Goal: Navigation & Orientation: Find specific page/section

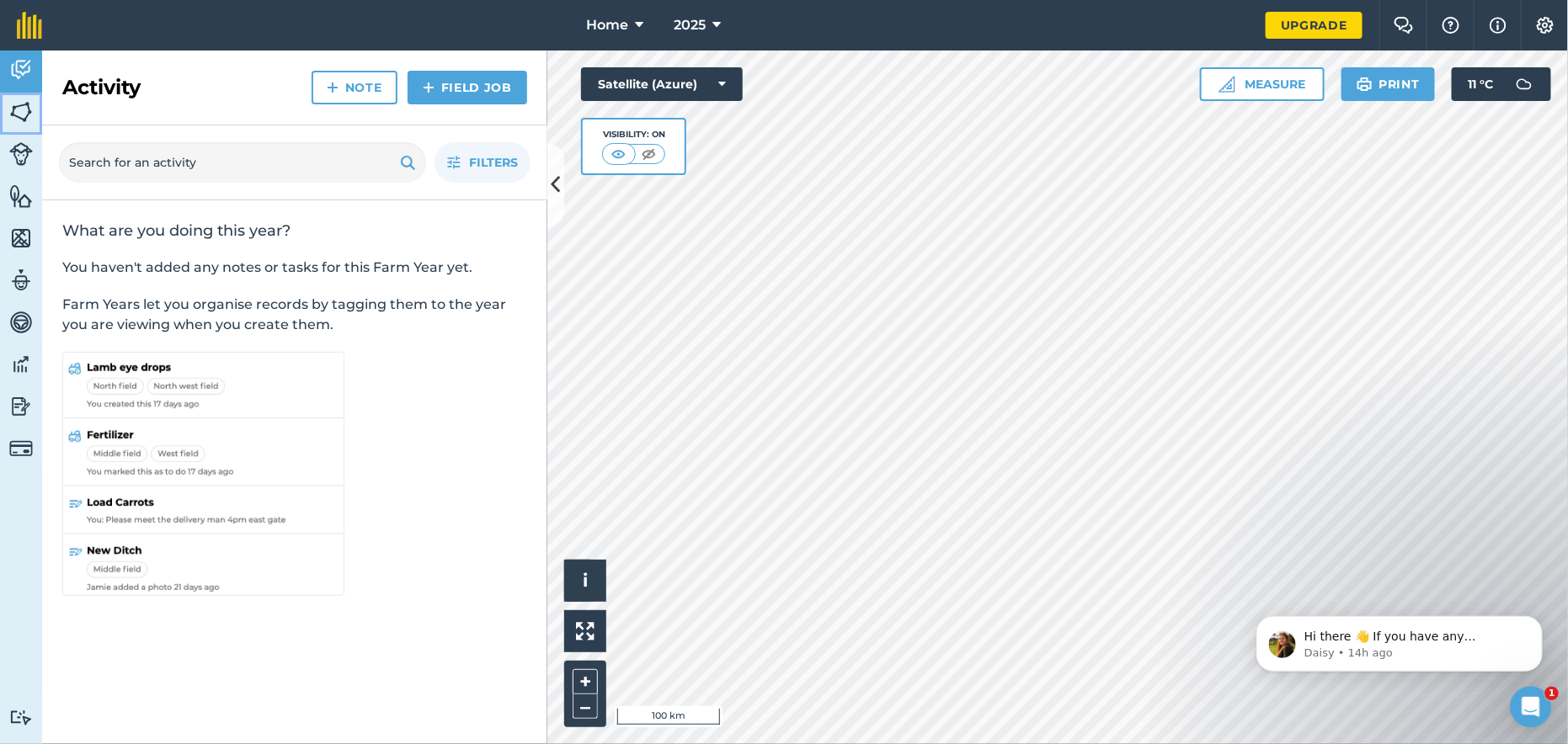
click at [20, 117] on img at bounding box center [21, 111] width 24 height 25
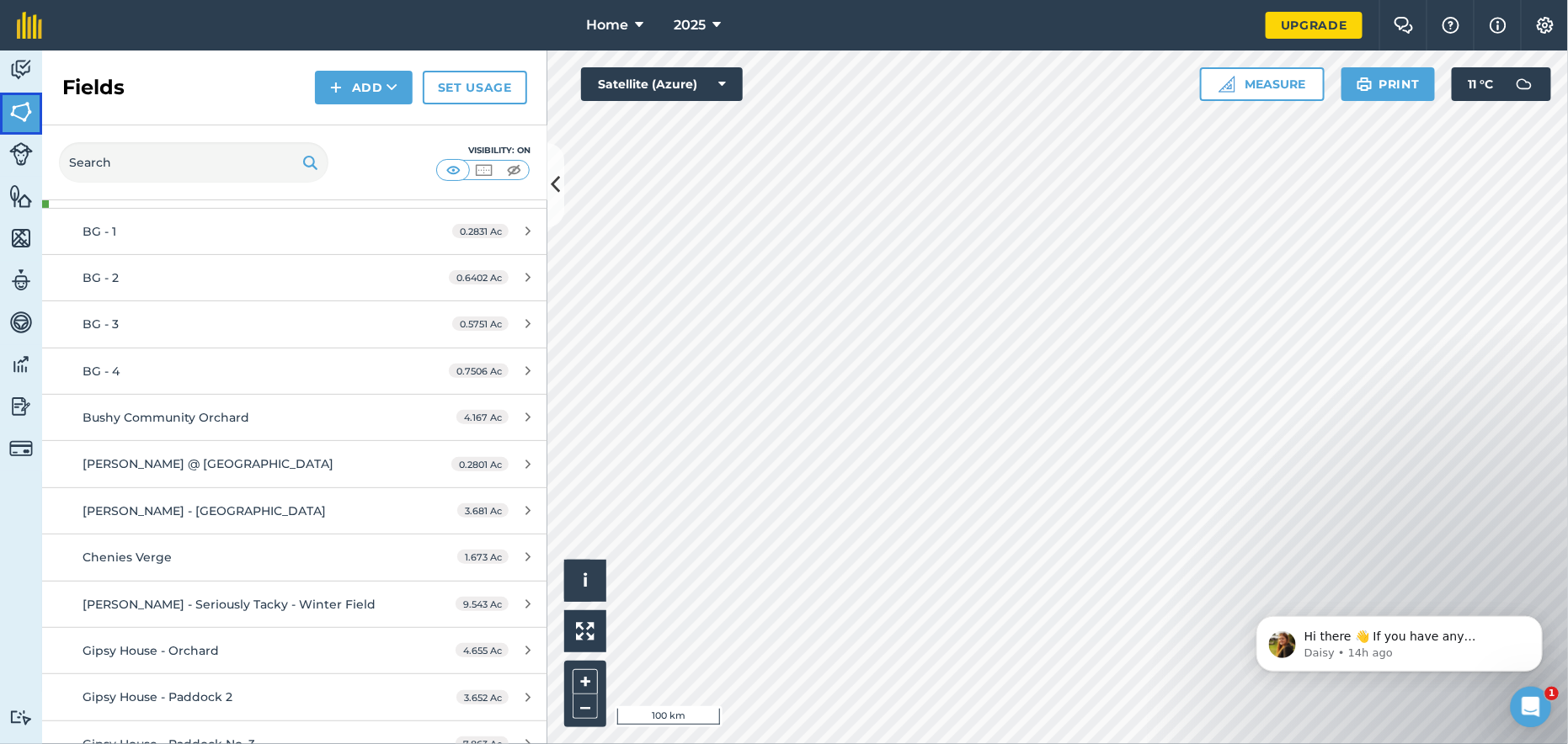
scroll to position [420, 0]
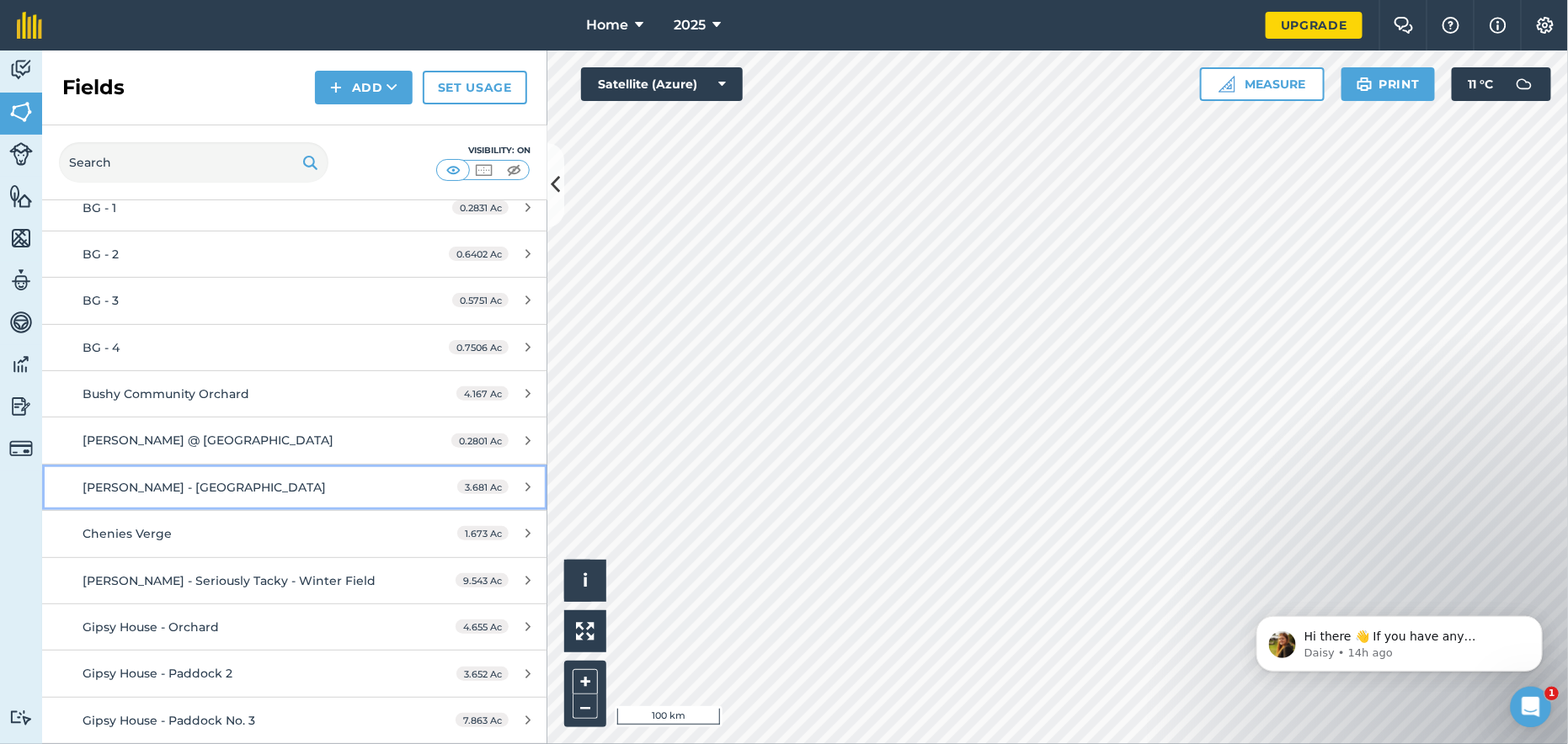
click at [220, 480] on span "Charles Parkin - Bottom Field" at bounding box center [204, 487] width 243 height 15
